Goal: Task Accomplishment & Management: Manage account settings

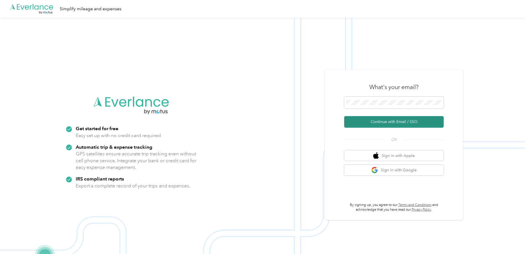
click at [416, 119] on button "Continue with Email / SSO" at bounding box center [393, 122] width 99 height 12
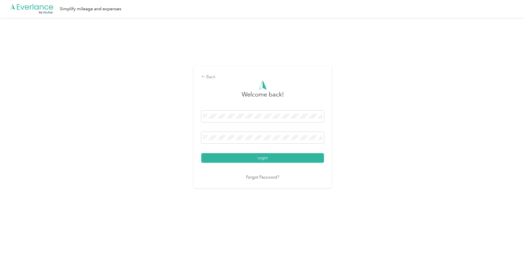
click at [231, 156] on button "Login" at bounding box center [262, 158] width 123 height 10
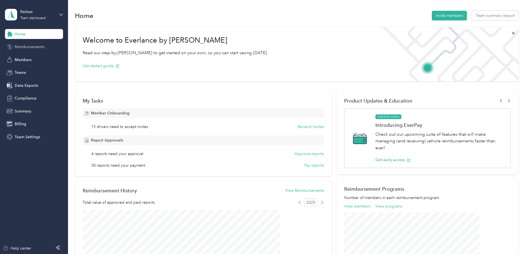
click at [34, 47] on span "Reimbursements" at bounding box center [30, 47] width 30 height 6
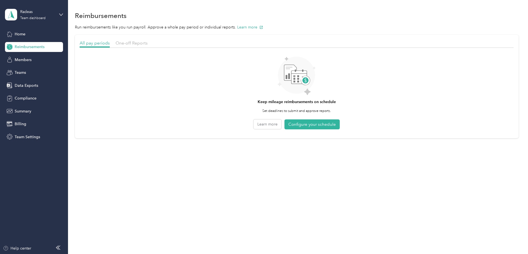
click at [46, 46] on div "Reimbursements" at bounding box center [34, 47] width 58 height 10
click at [148, 42] on span "One-off Reports" at bounding box center [132, 42] width 32 height 5
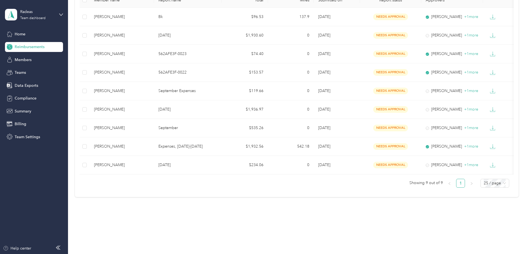
scroll to position [80, 0]
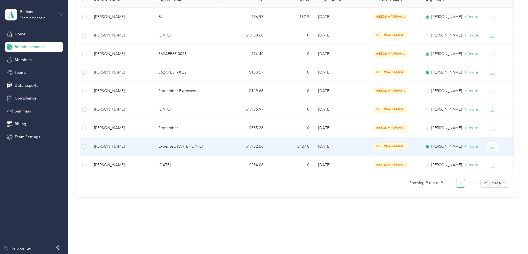
click at [222, 141] on td "Expenses, [DATE]-[DATE]" at bounding box center [188, 146] width 68 height 19
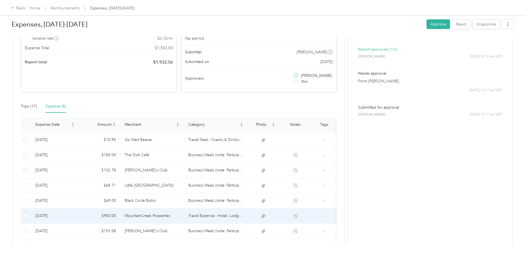
scroll to position [69, 0]
click at [184, 217] on td "MountainCreek Properties" at bounding box center [152, 216] width 64 height 15
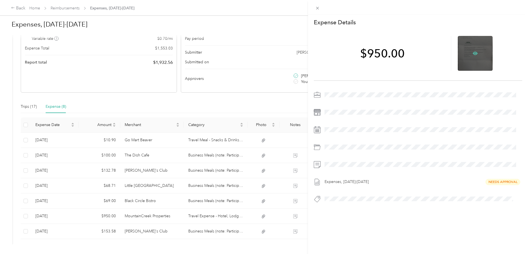
click at [473, 54] on icon at bounding box center [475, 53] width 5 height 3
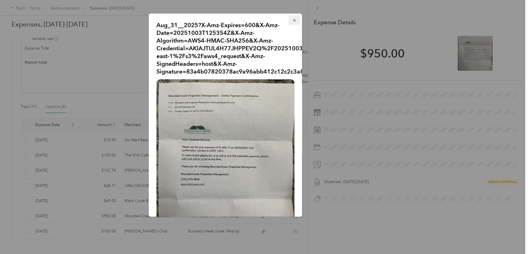
click at [292, 20] on icon "button" at bounding box center [294, 21] width 4 height 4
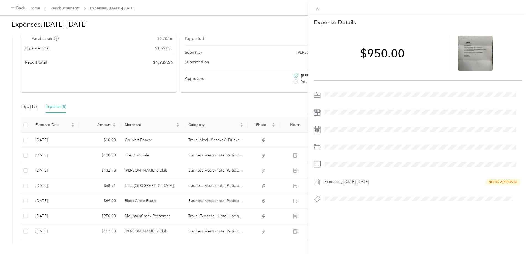
click at [276, 232] on div "This expense cannot be edited because it is either under review, approved, or p…" at bounding box center [264, 127] width 528 height 254
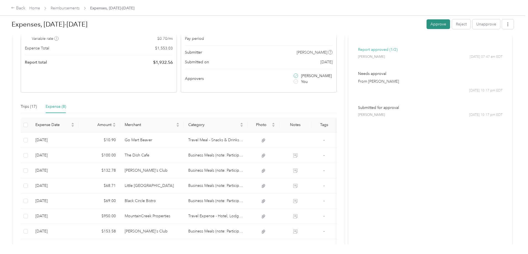
click at [426, 24] on button "Approve" at bounding box center [437, 24] width 23 height 10
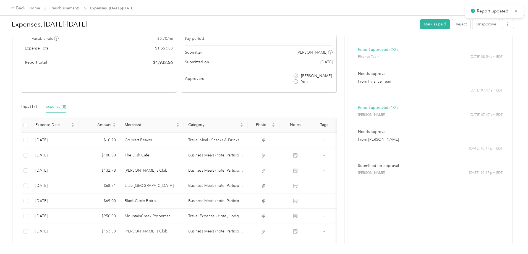
scroll to position [0, 0]
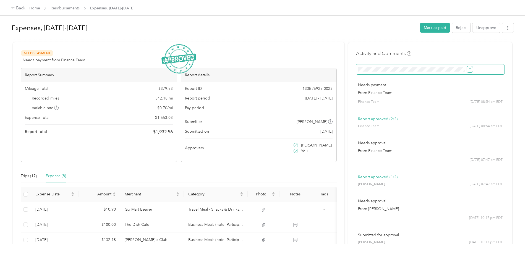
click at [468, 69] on icon "submit" at bounding box center [470, 69] width 4 height 4
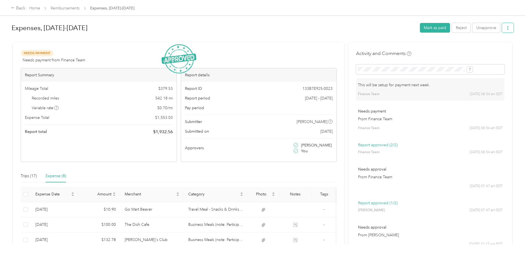
click at [502, 25] on button "button" at bounding box center [508, 28] width 12 height 10
click at [447, 46] on span "Download" at bounding box center [446, 48] width 18 height 6
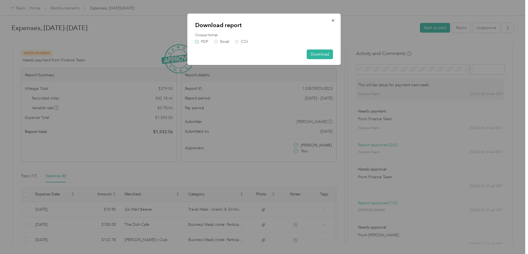
click at [196, 42] on label "PDF" at bounding box center [201, 42] width 13 height 4
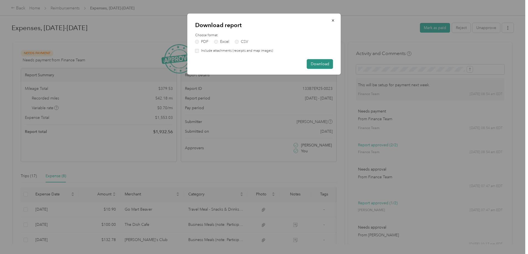
click at [316, 65] on button "Download" at bounding box center [320, 64] width 26 height 10
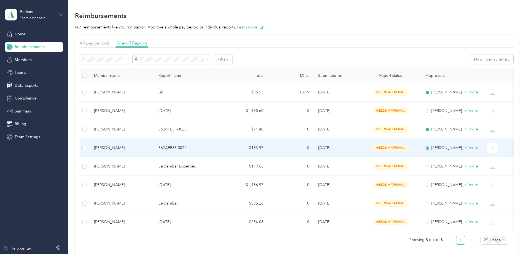
click at [217, 145] on p "562AFE3F-0022" at bounding box center [187, 148] width 59 height 6
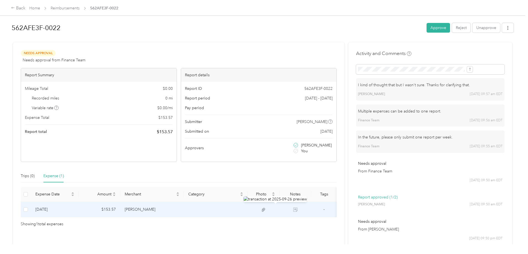
click at [239, 208] on td at bounding box center [216, 209] width 64 height 15
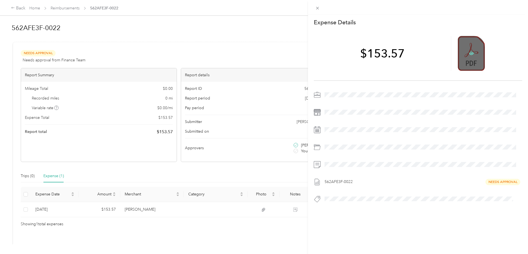
click at [469, 54] on icon at bounding box center [471, 53] width 5 height 3
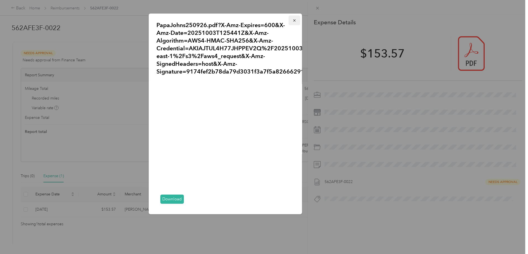
click at [293, 20] on icon "button" at bounding box center [294, 20] width 2 height 2
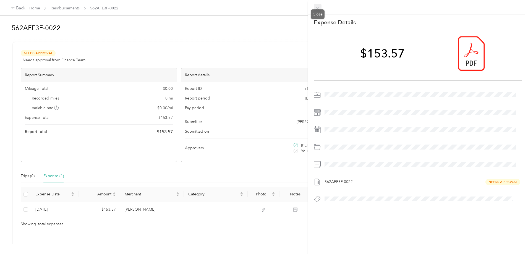
click at [318, 7] on icon at bounding box center [317, 8] width 5 height 5
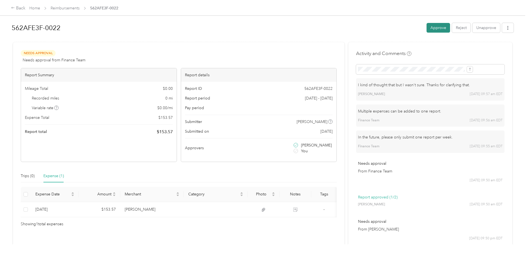
click at [426, 27] on button "Approve" at bounding box center [437, 28] width 23 height 10
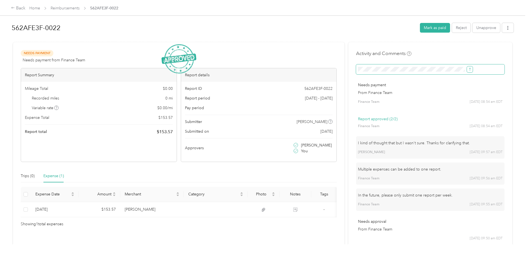
click at [468, 69] on icon "submit" at bounding box center [470, 69] width 4 height 4
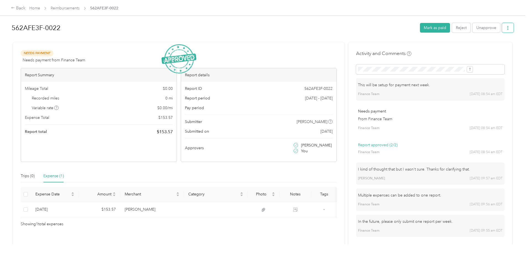
click at [502, 25] on button "button" at bounding box center [508, 28] width 12 height 10
click at [452, 49] on span "Download" at bounding box center [446, 48] width 18 height 6
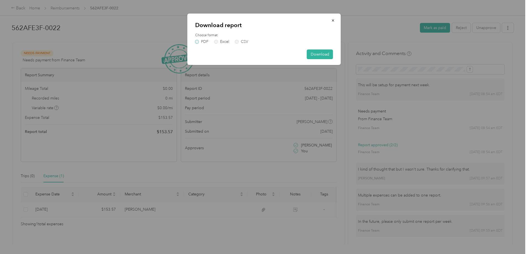
click at [197, 41] on label "PDF" at bounding box center [201, 42] width 13 height 4
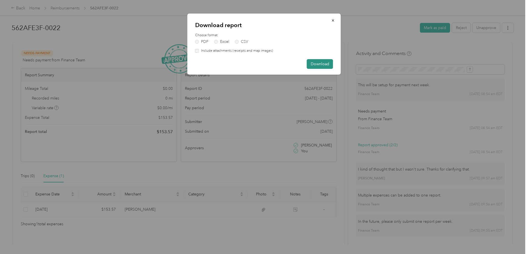
click at [314, 64] on button "Download" at bounding box center [320, 64] width 26 height 10
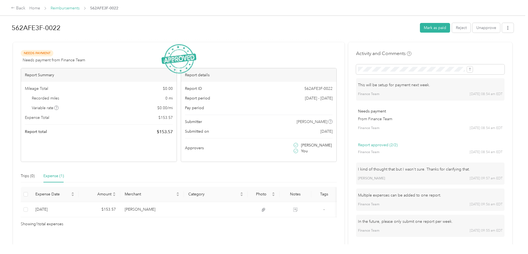
click at [80, 9] on link "Reimbursements" at bounding box center [65, 8] width 29 height 5
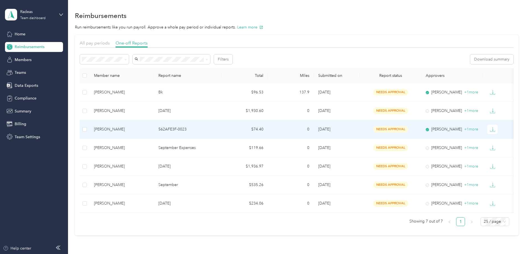
click at [217, 128] on p "562AFE3F-0023" at bounding box center [187, 129] width 59 height 6
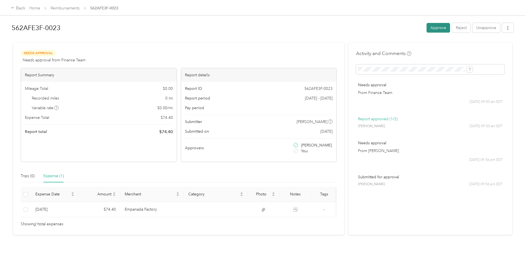
click at [426, 26] on button "Approve" at bounding box center [437, 28] width 23 height 10
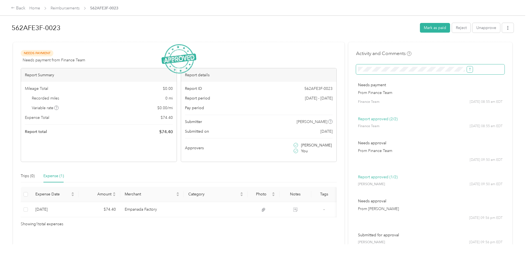
click at [467, 69] on button "submit" at bounding box center [470, 69] width 6 height 6
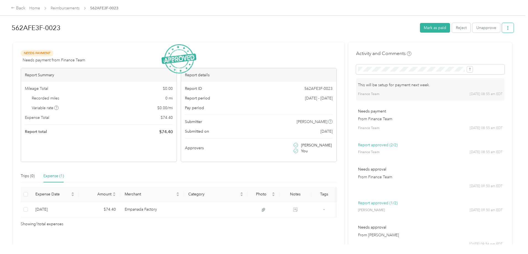
click at [506, 26] on span "button" at bounding box center [508, 27] width 4 height 5
click at [447, 51] on span "Download" at bounding box center [446, 48] width 18 height 6
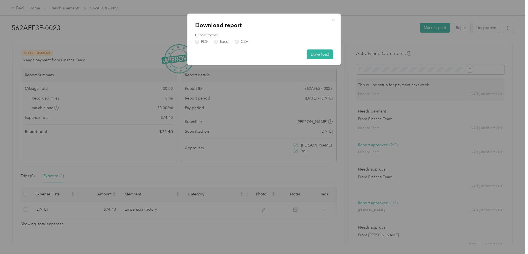
click at [195, 40] on div "Download report Choose format PDF Excel CSV Download" at bounding box center [263, 39] width 153 height 51
click at [198, 42] on label "PDF" at bounding box center [201, 42] width 13 height 4
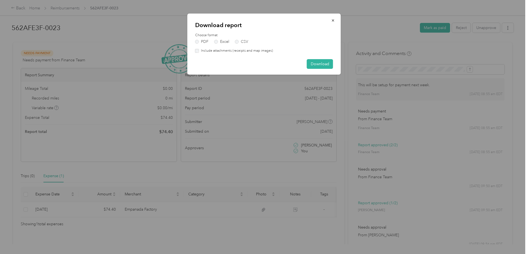
click at [194, 52] on div "Download report Choose format PDF Excel CSV Include attachments (receipts and m…" at bounding box center [263, 44] width 153 height 61
click at [316, 62] on button "Download" at bounding box center [320, 64] width 26 height 10
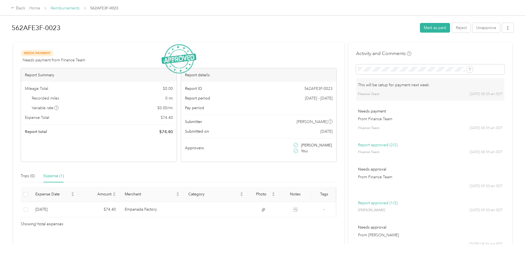
click at [80, 8] on link "Reimbursements" at bounding box center [65, 8] width 29 height 5
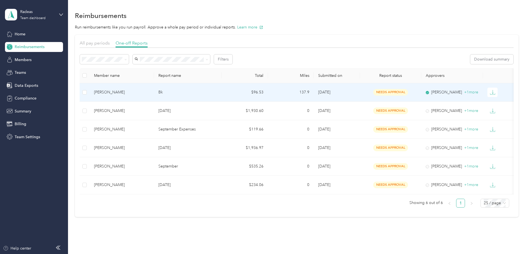
click at [360, 90] on td "[DATE]" at bounding box center [337, 92] width 46 height 19
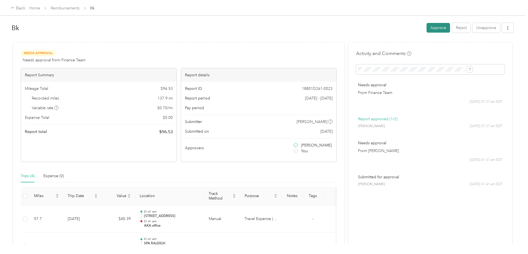
click at [426, 27] on button "Approve" at bounding box center [437, 28] width 23 height 10
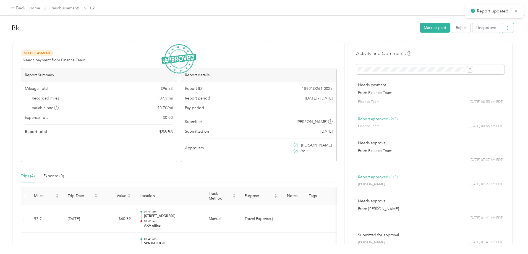
click at [506, 29] on icon "button" at bounding box center [508, 28] width 4 height 4
click at [445, 47] on span "Download" at bounding box center [446, 48] width 18 height 6
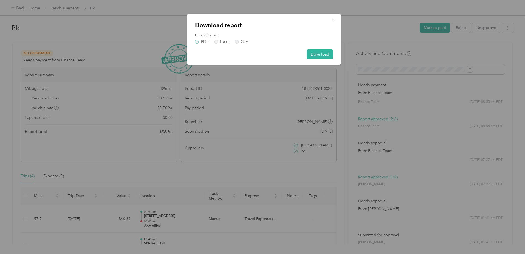
click at [195, 41] on label "PDF" at bounding box center [201, 42] width 13 height 4
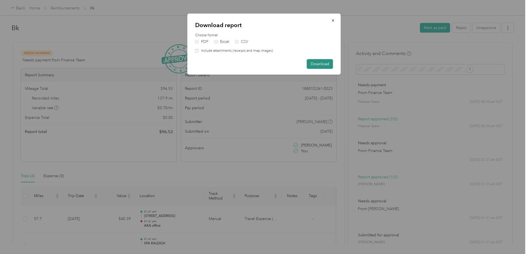
click at [322, 62] on button "Download" at bounding box center [320, 64] width 26 height 10
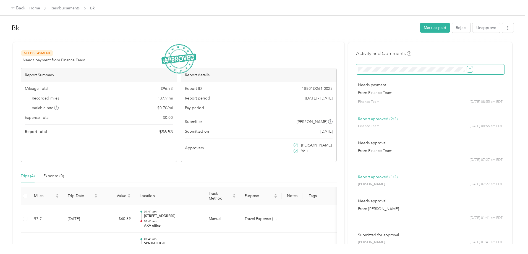
click at [467, 68] on button "submit" at bounding box center [470, 69] width 6 height 6
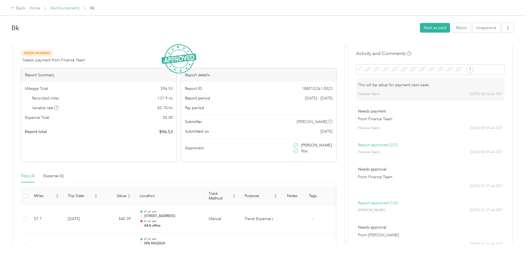
click at [80, 9] on link "Reimbursements" at bounding box center [65, 8] width 29 height 5
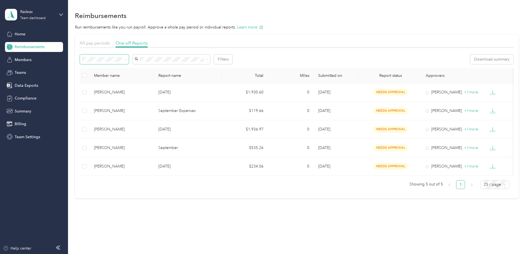
click at [127, 59] on icon at bounding box center [125, 59] width 2 height 2
click at [149, 90] on div "Needs payment" at bounding box center [141, 89] width 41 height 6
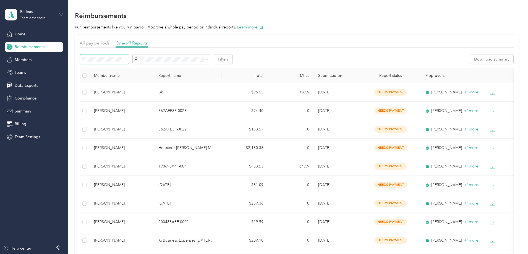
click at [350, 73] on th "Submitted on" at bounding box center [337, 75] width 46 height 15
click at [110, 59] on button "Mark as paid" at bounding box center [95, 59] width 30 height 10
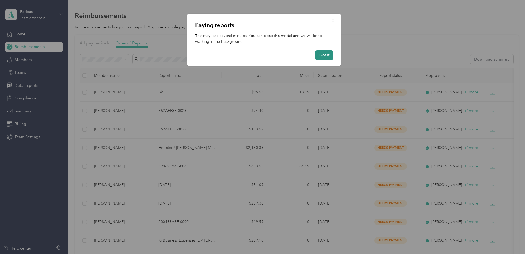
click at [322, 53] on button "Got it" at bounding box center [324, 55] width 18 height 10
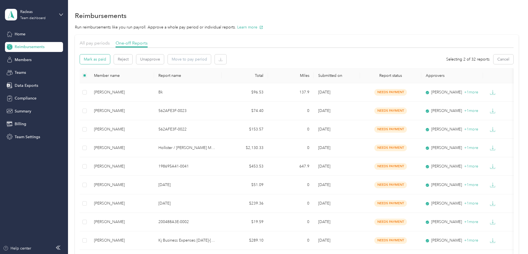
click at [110, 57] on button "Mark as paid" at bounding box center [95, 59] width 30 height 10
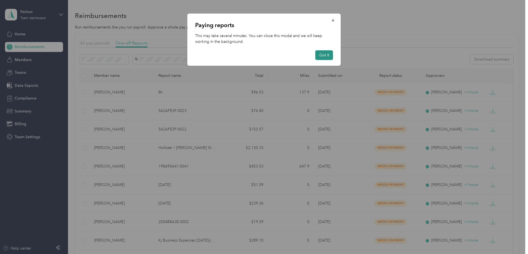
click at [324, 55] on button "Got it" at bounding box center [324, 55] width 18 height 10
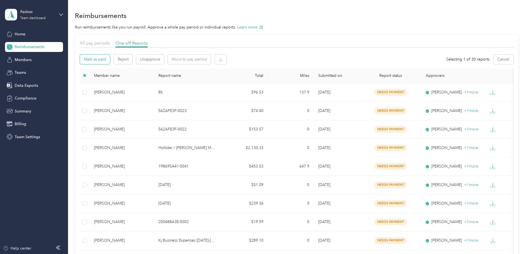
click at [110, 60] on button "Mark as paid" at bounding box center [95, 59] width 30 height 10
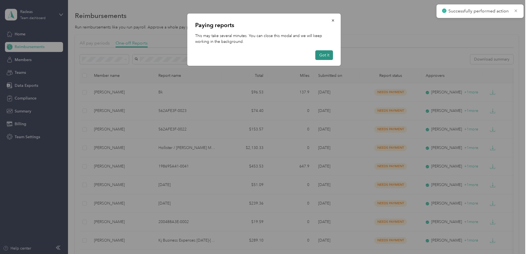
click at [323, 54] on button "Got it" at bounding box center [324, 55] width 18 height 10
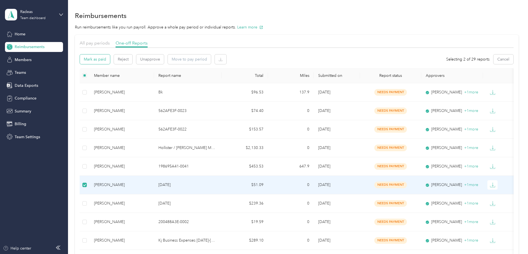
click at [110, 60] on button "Mark as paid" at bounding box center [95, 59] width 30 height 10
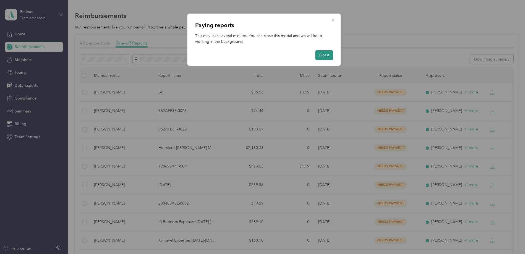
click at [326, 55] on button "Got it" at bounding box center [324, 55] width 18 height 10
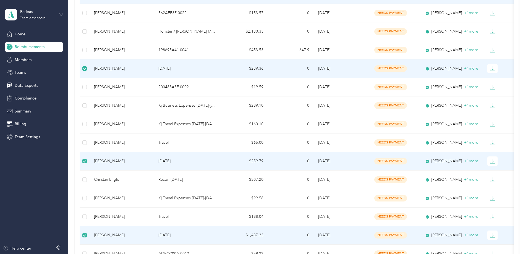
scroll to position [55, 0]
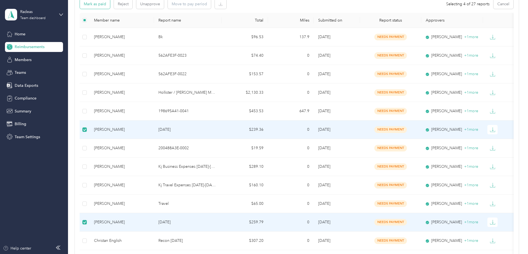
click at [110, 4] on button "Mark as paid" at bounding box center [95, 4] width 30 height 10
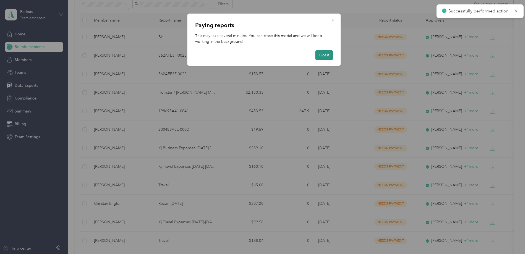
click at [324, 55] on button "Got it" at bounding box center [324, 55] width 18 height 10
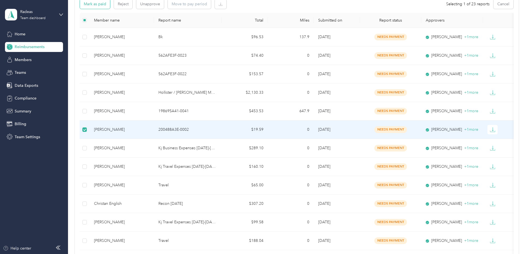
click at [110, 4] on button "Mark as paid" at bounding box center [95, 4] width 30 height 10
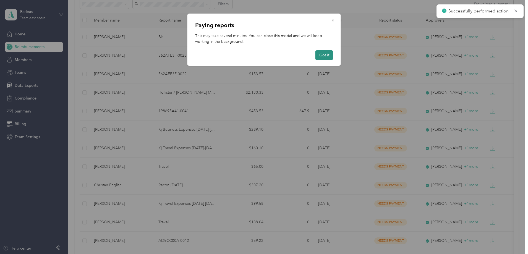
click at [321, 57] on button "Got it" at bounding box center [324, 55] width 18 height 10
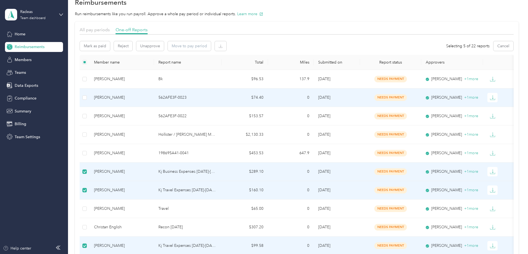
scroll to position [0, 0]
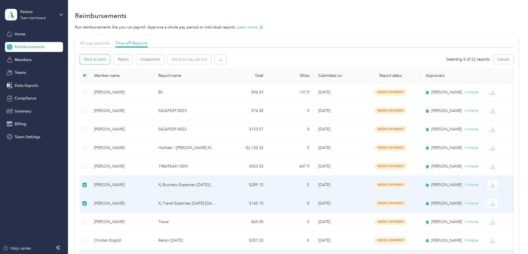
click at [110, 61] on button "Mark as paid" at bounding box center [95, 59] width 30 height 10
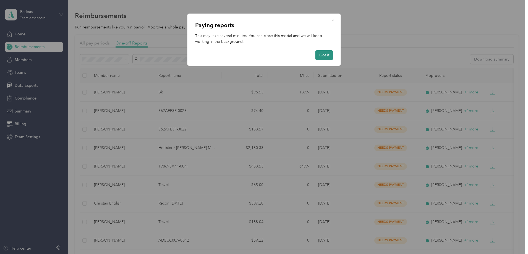
click at [321, 53] on button "Got it" at bounding box center [324, 55] width 18 height 10
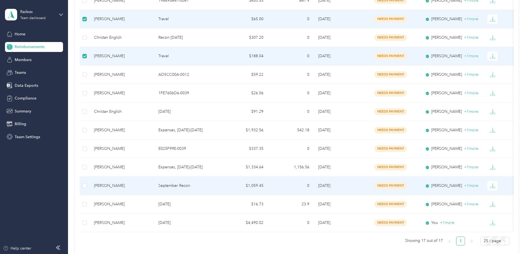
scroll to position [28, 0]
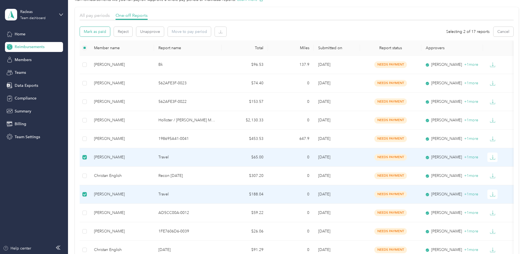
click at [110, 30] on button "Mark as paid" at bounding box center [95, 32] width 30 height 10
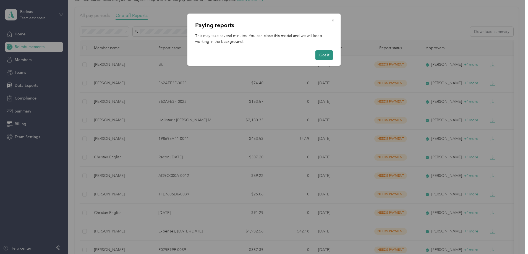
click at [326, 54] on button "Got it" at bounding box center [324, 55] width 18 height 10
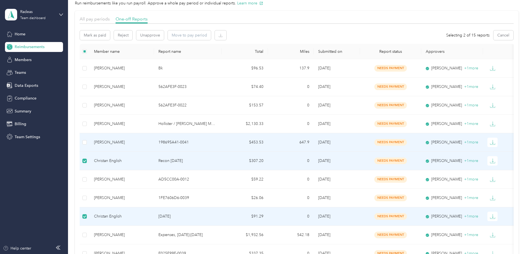
scroll to position [0, 0]
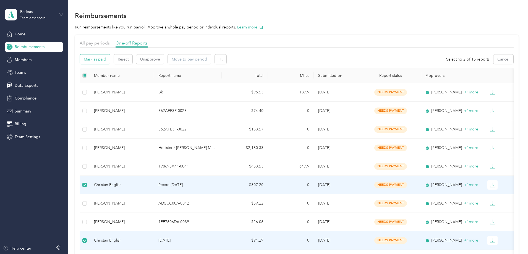
click at [110, 57] on button "Mark as paid" at bounding box center [95, 59] width 30 height 10
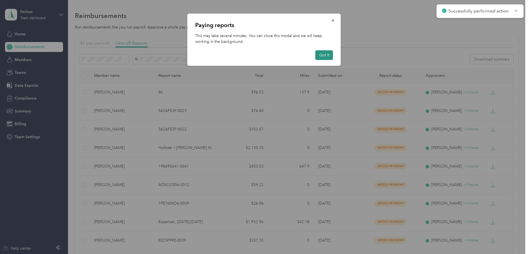
click at [321, 56] on button "Got it" at bounding box center [324, 55] width 18 height 10
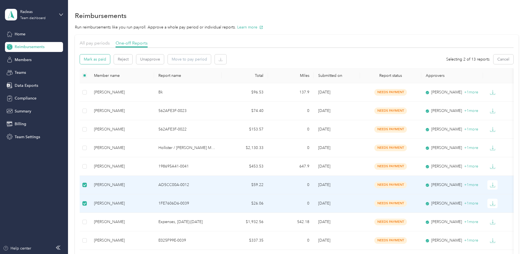
click at [110, 59] on button "Mark as paid" at bounding box center [95, 59] width 30 height 10
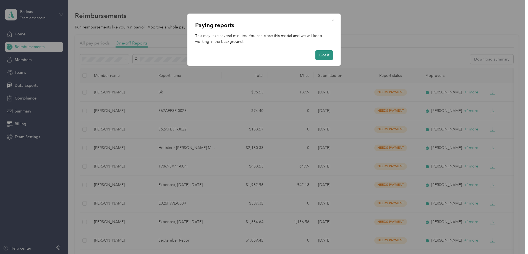
click at [321, 55] on button "Got it" at bounding box center [324, 55] width 18 height 10
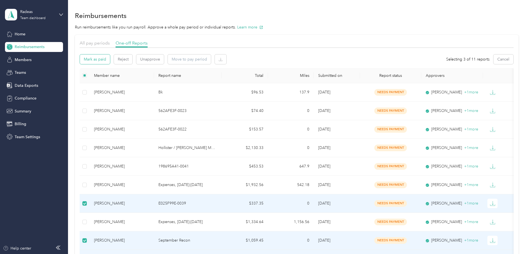
click at [110, 59] on button "Mark as paid" at bounding box center [95, 59] width 30 height 10
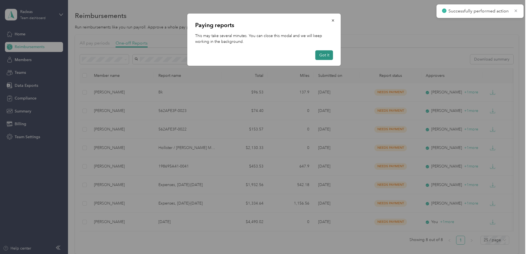
click at [321, 54] on button "Got it" at bounding box center [324, 55] width 18 height 10
